Goal: Navigation & Orientation: Go to known website

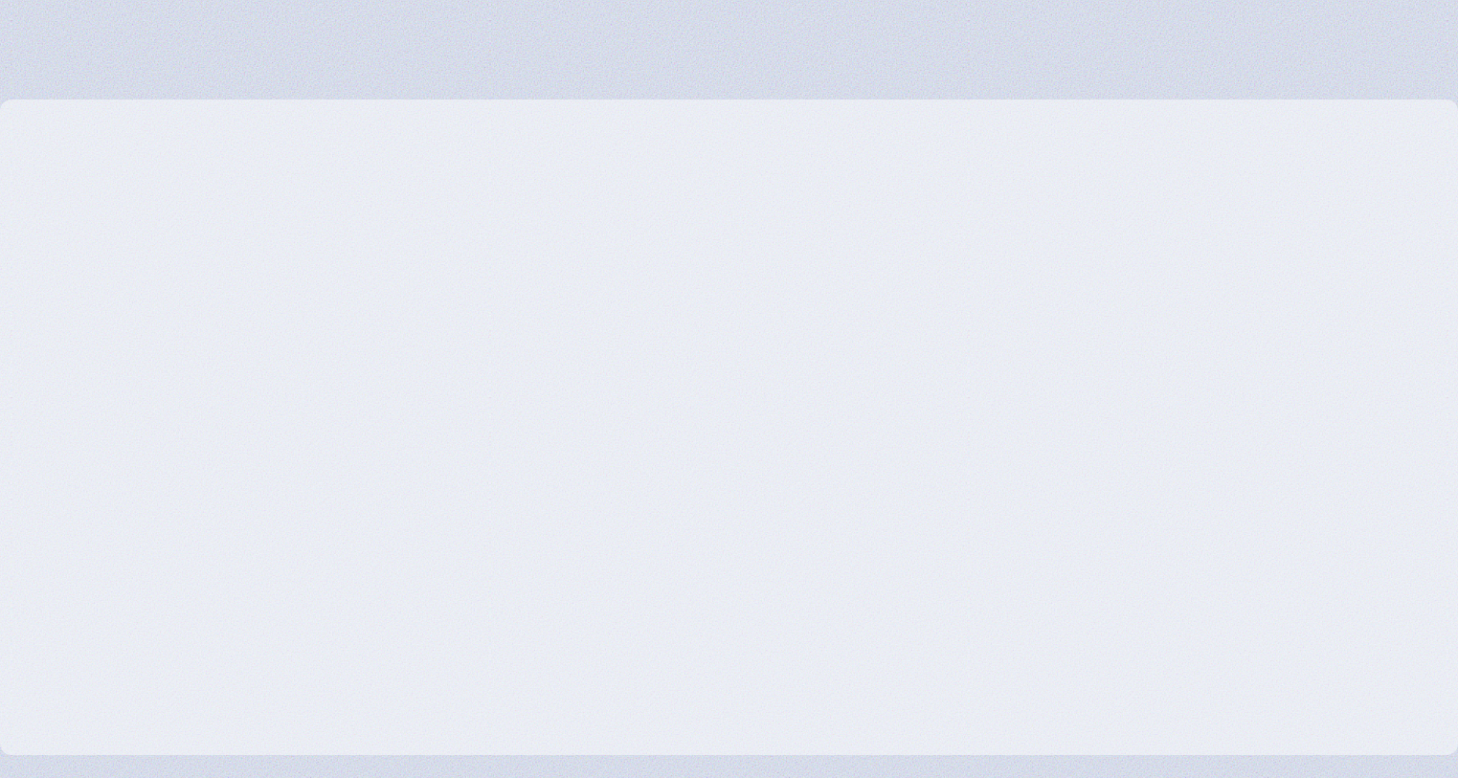
type input "Loading..."
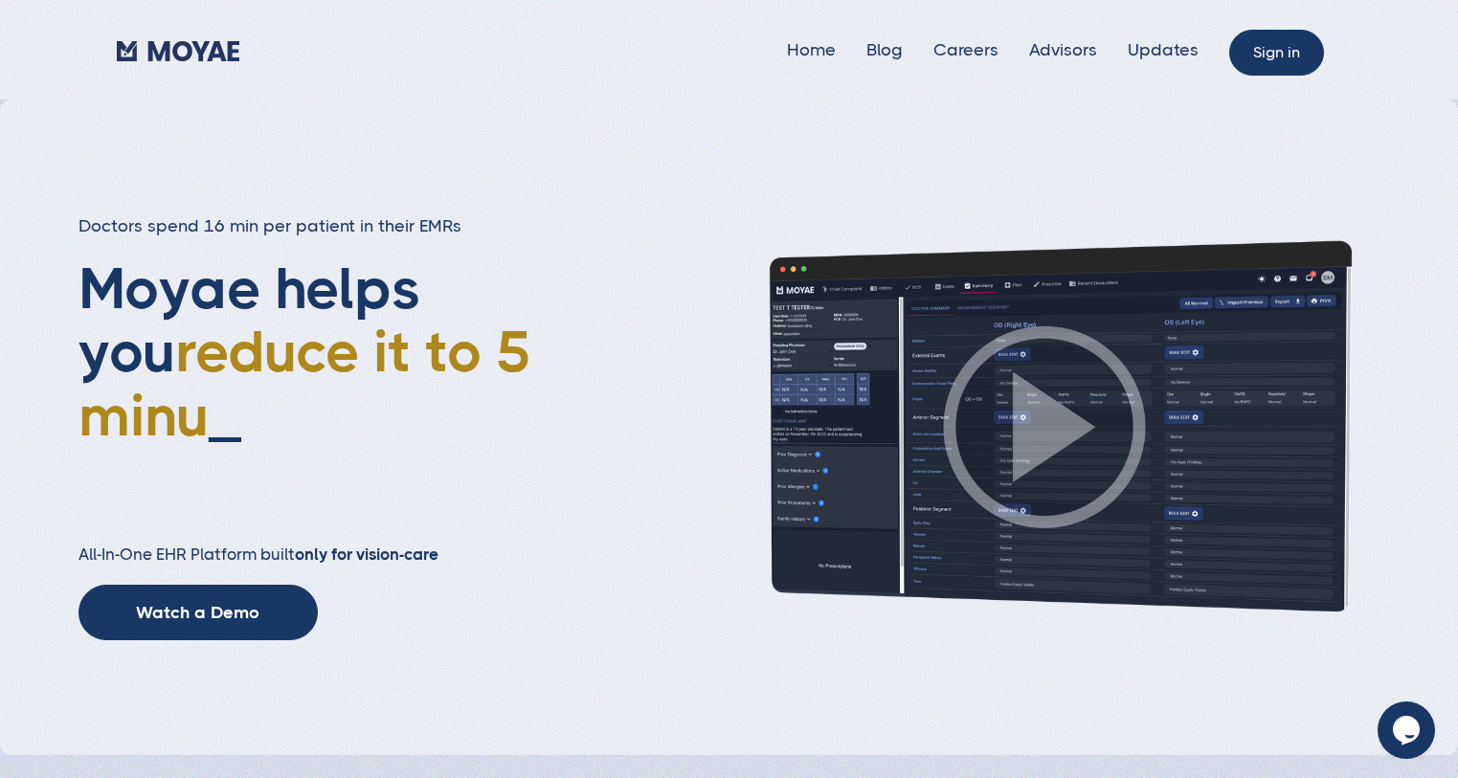
click at [1295, 56] on link "Sign in" at bounding box center [1276, 53] width 95 height 46
click at [1290, 61] on link "Sign in" at bounding box center [1276, 53] width 95 height 46
click at [1286, 51] on link "Sign in" at bounding box center [1276, 53] width 95 height 46
